Goal: Check status: Check status

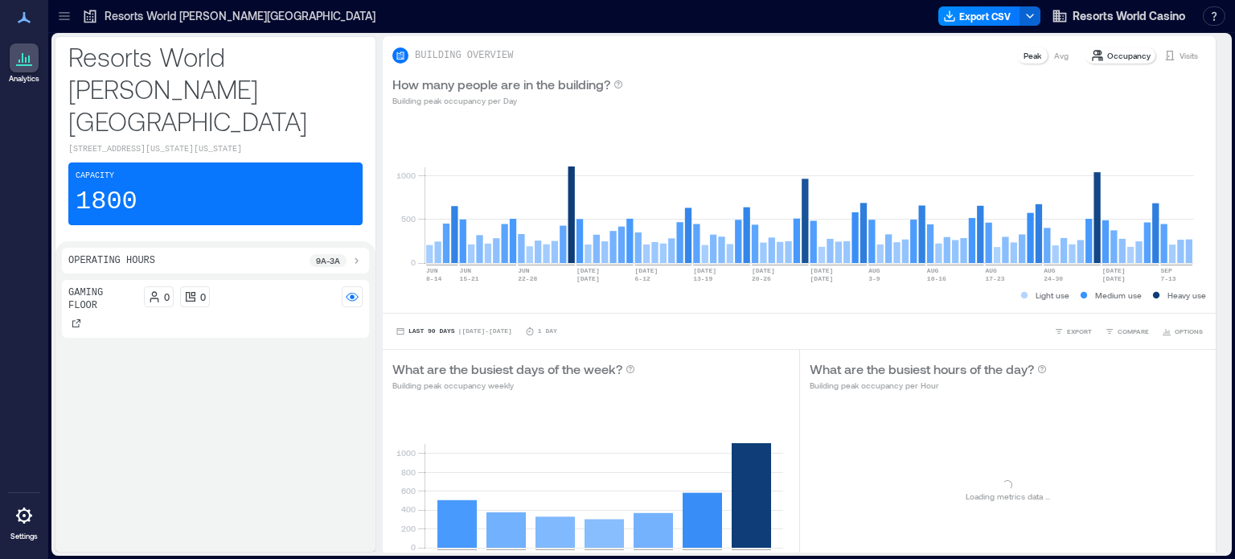
click at [161, 18] on p "Resorts World [PERSON_NAME][GEOGRAPHIC_DATA]" at bounding box center [240, 16] width 271 height 16
click at [1161, 14] on span "Resorts World Casino" at bounding box center [1129, 16] width 113 height 16
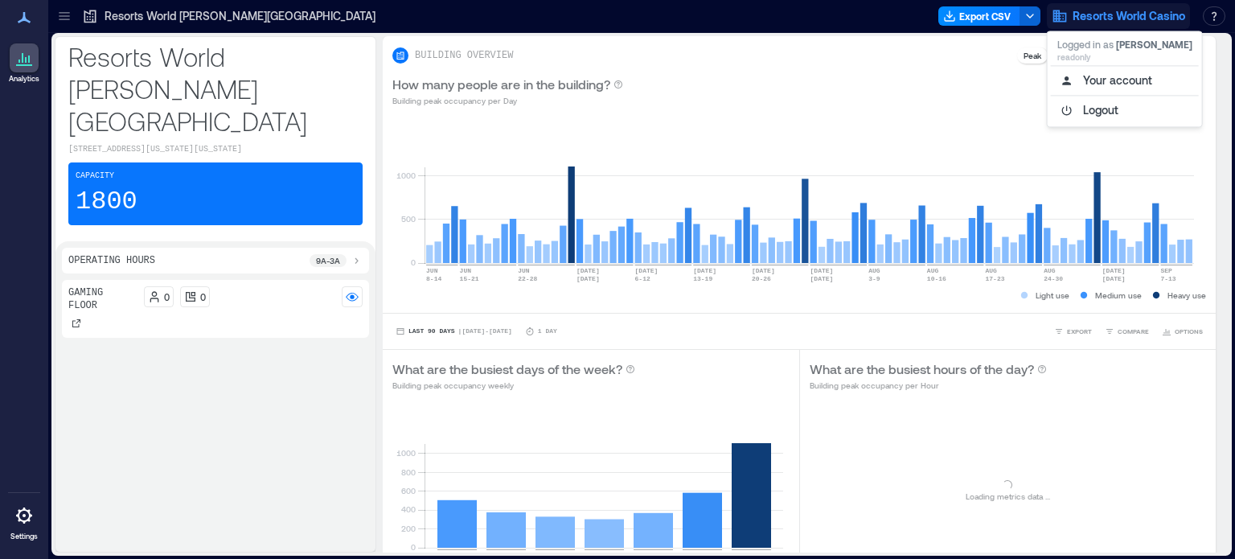
click at [228, 13] on p "Resorts World [PERSON_NAME][GEOGRAPHIC_DATA]" at bounding box center [240, 16] width 271 height 16
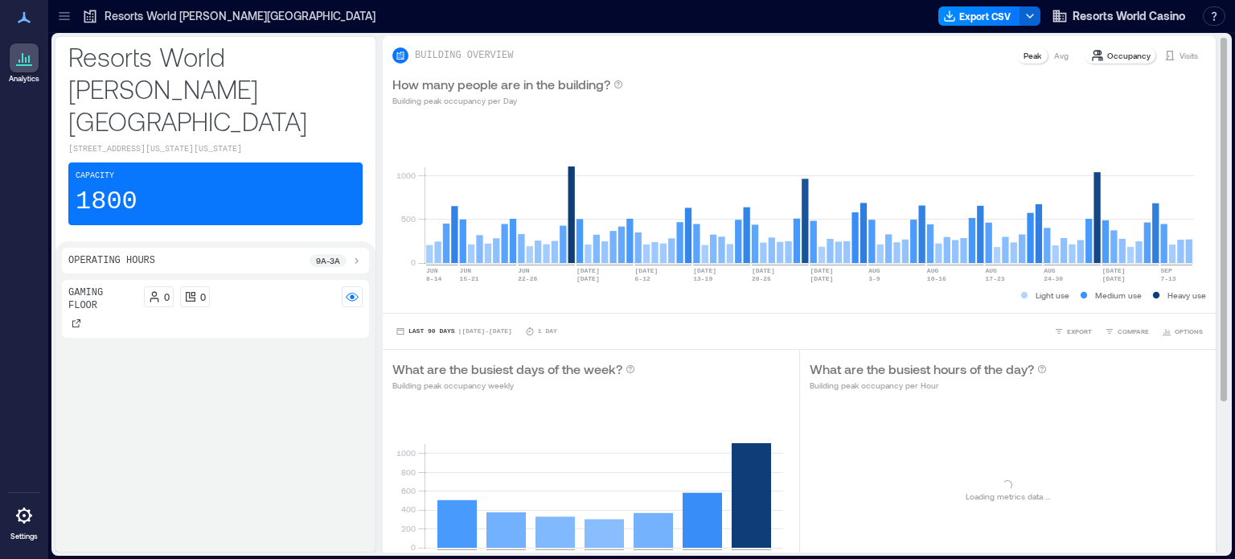
click at [1181, 57] on p "Visits" at bounding box center [1189, 55] width 18 height 13
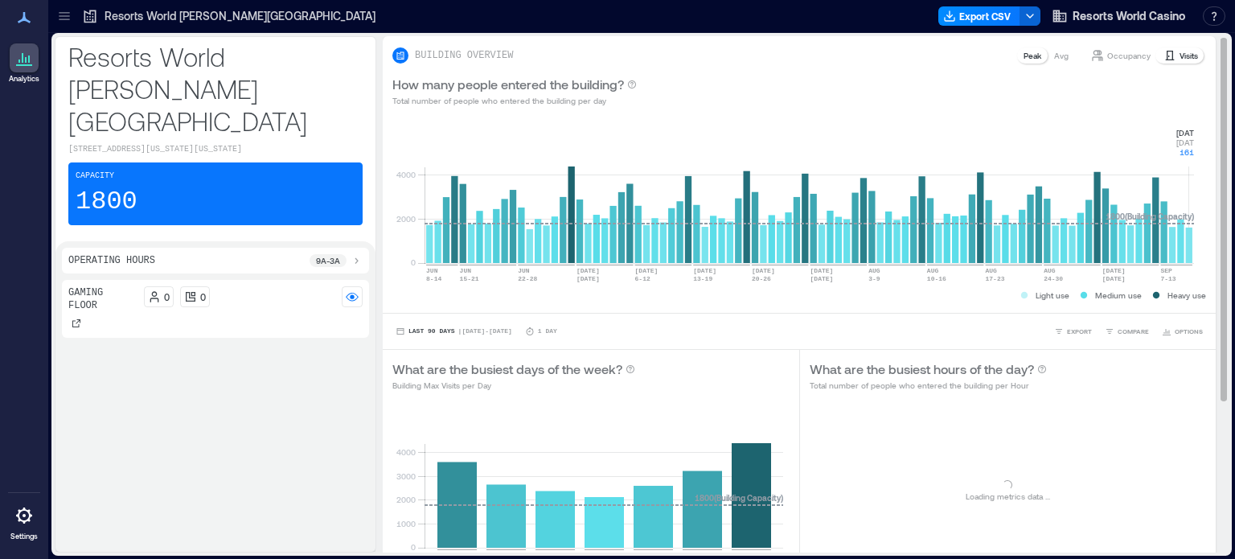
click at [1190, 250] on rect at bounding box center [810, 194] width 770 height 137
drag, startPoint x: 1165, startPoint y: 115, endPoint x: 1203, endPoint y: 154, distance: 54.0
click at [1203, 154] on div "BUILDING OVERVIEW Peak Avg Occupancy Visits How many people entered the buildin…" at bounding box center [806, 403] width 846 height 734
copy div "0 2000 4000 [DATE]-[DATE] [DATE]-[DATE] JUN [DATE]-[DATE] [DATE] [DATE] 6-[DATE…"
